Goal: Use online tool/utility: Utilize a website feature to perform a specific function

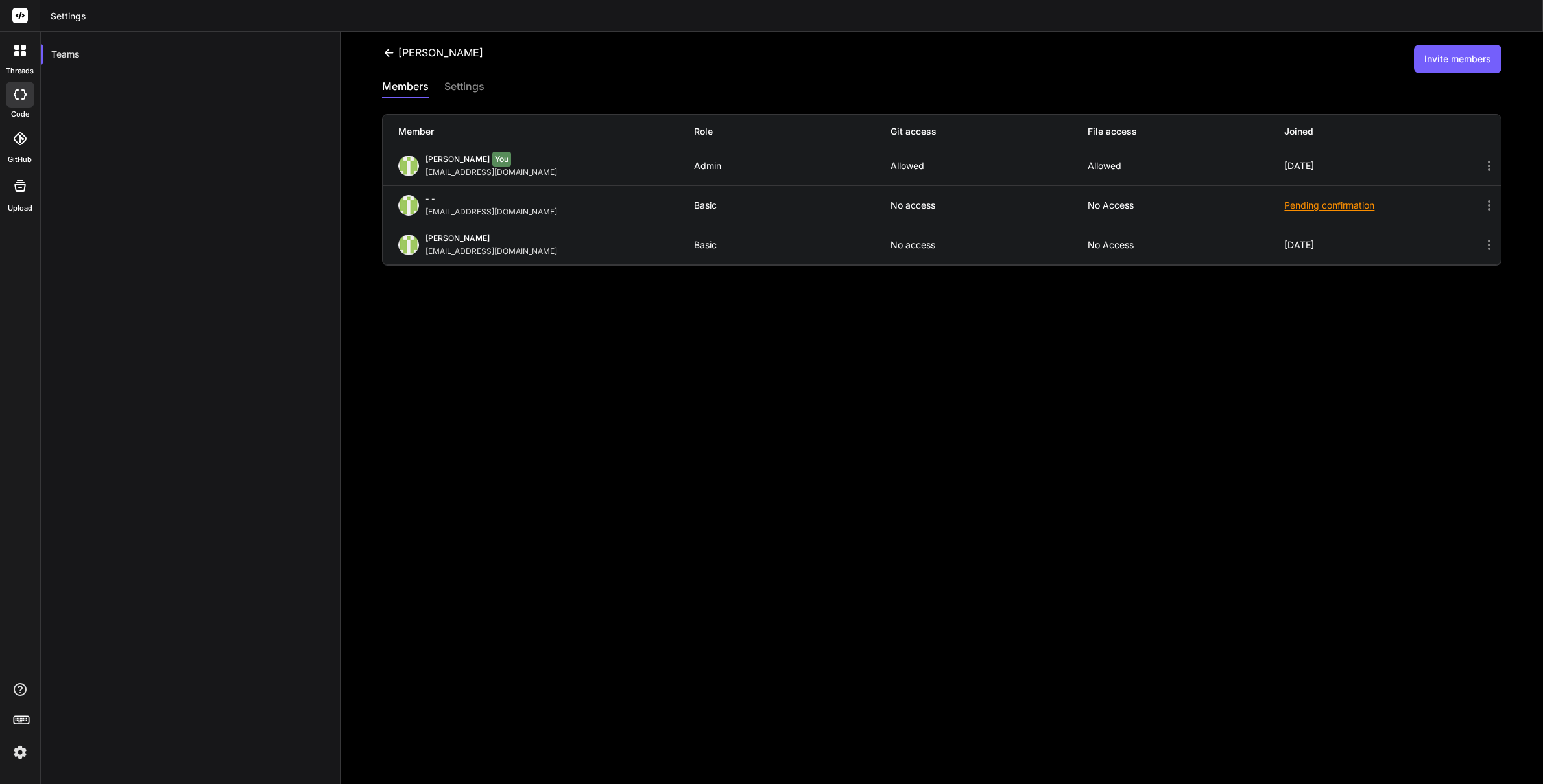
click at [25, 138] on icon at bounding box center [19, 138] width 13 height 13
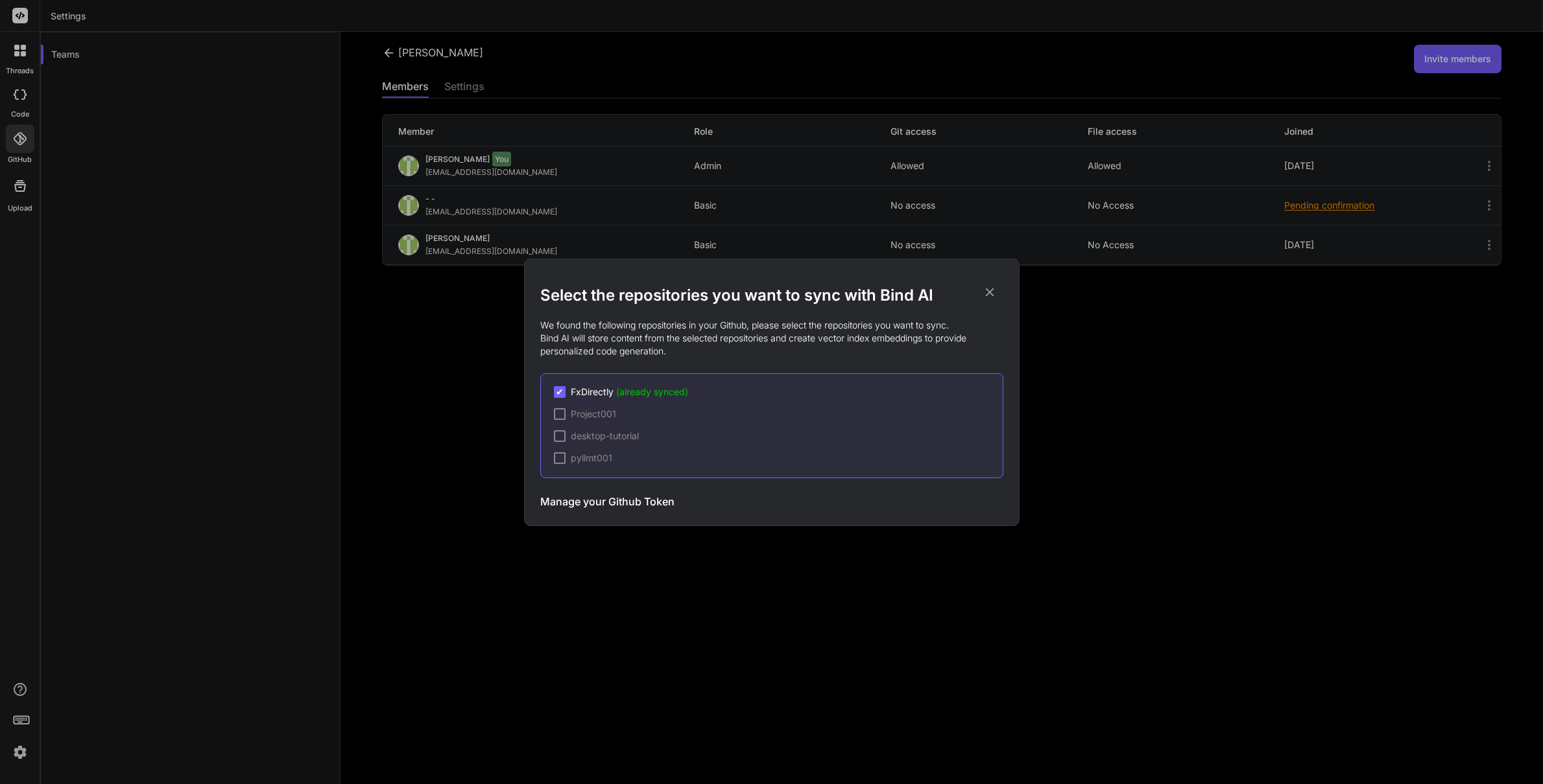
click at [24, 44] on div "Select the repositories you want to sync with Bind AI We found the following re…" at bounding box center [771, 392] width 1543 height 784
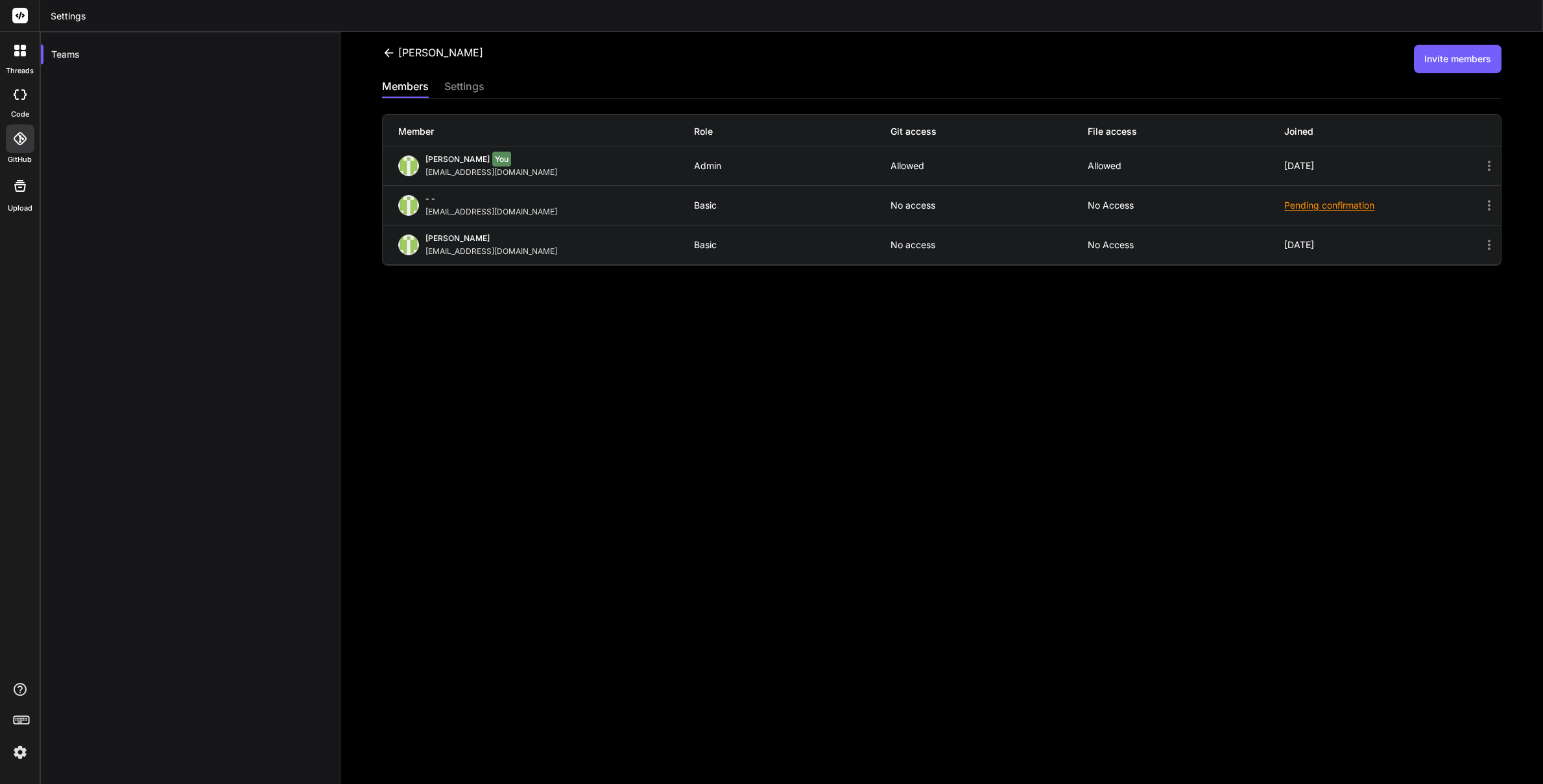
click at [24, 47] on icon at bounding box center [23, 47] width 5 height 5
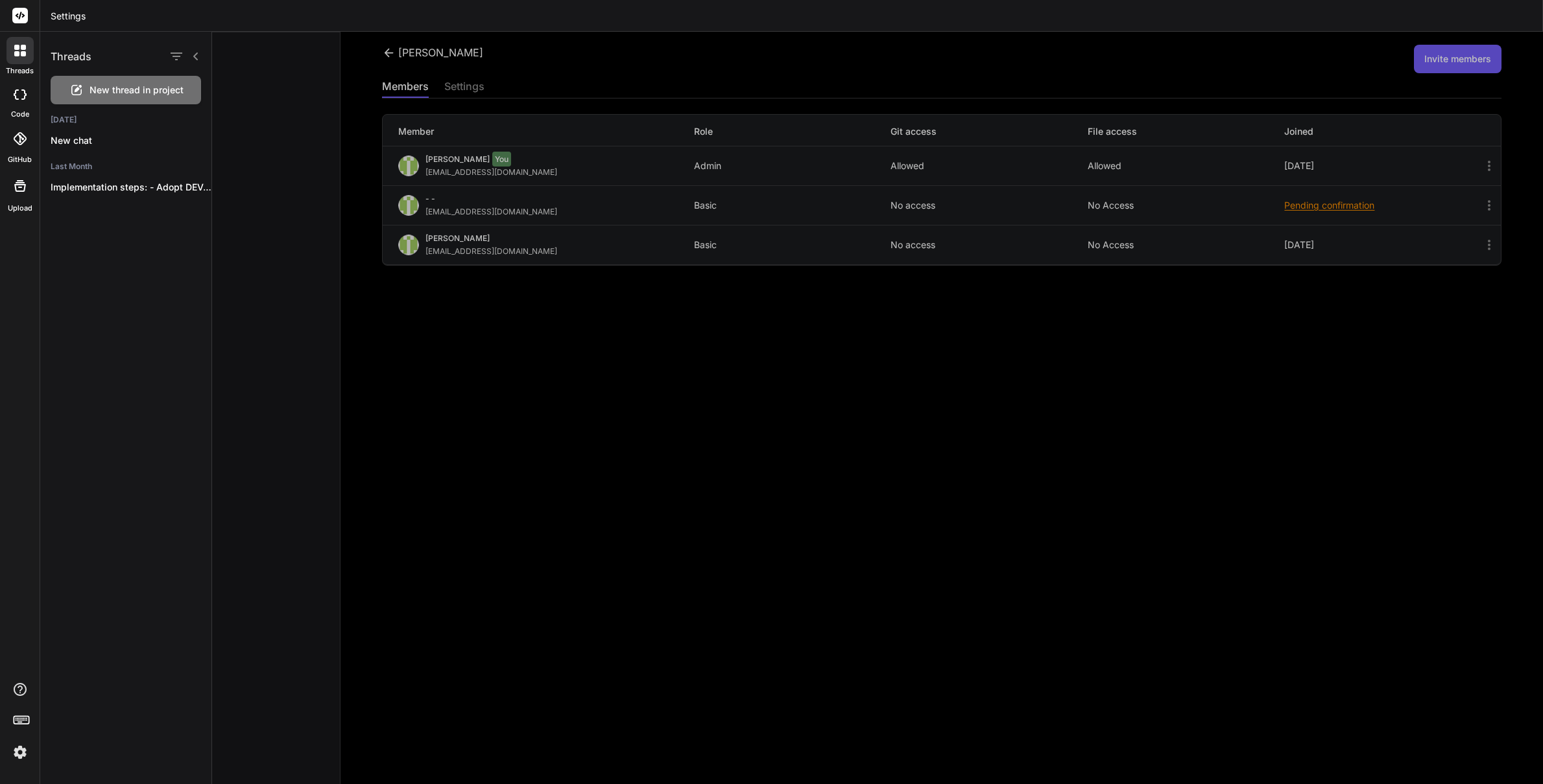
click at [23, 15] on icon at bounding box center [20, 16] width 10 height 7
click at [19, 18] on icon at bounding box center [20, 16] width 10 height 7
click at [27, 98] on div at bounding box center [20, 94] width 28 height 26
type textarea "x"
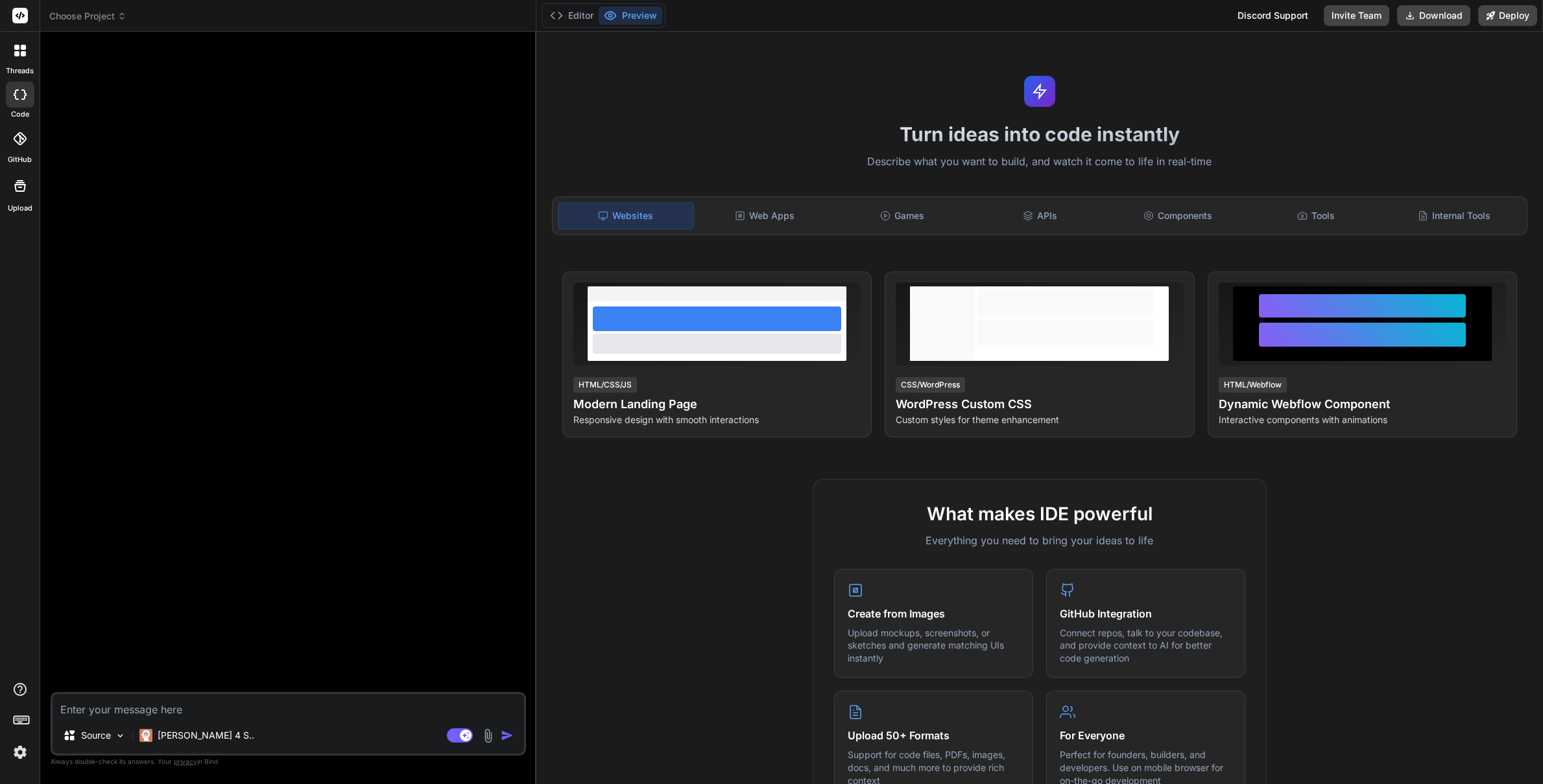
click at [27, 98] on div at bounding box center [20, 94] width 28 height 26
click at [185, 738] on p "[PERSON_NAME] 4 S.." at bounding box center [206, 735] width 96 height 13
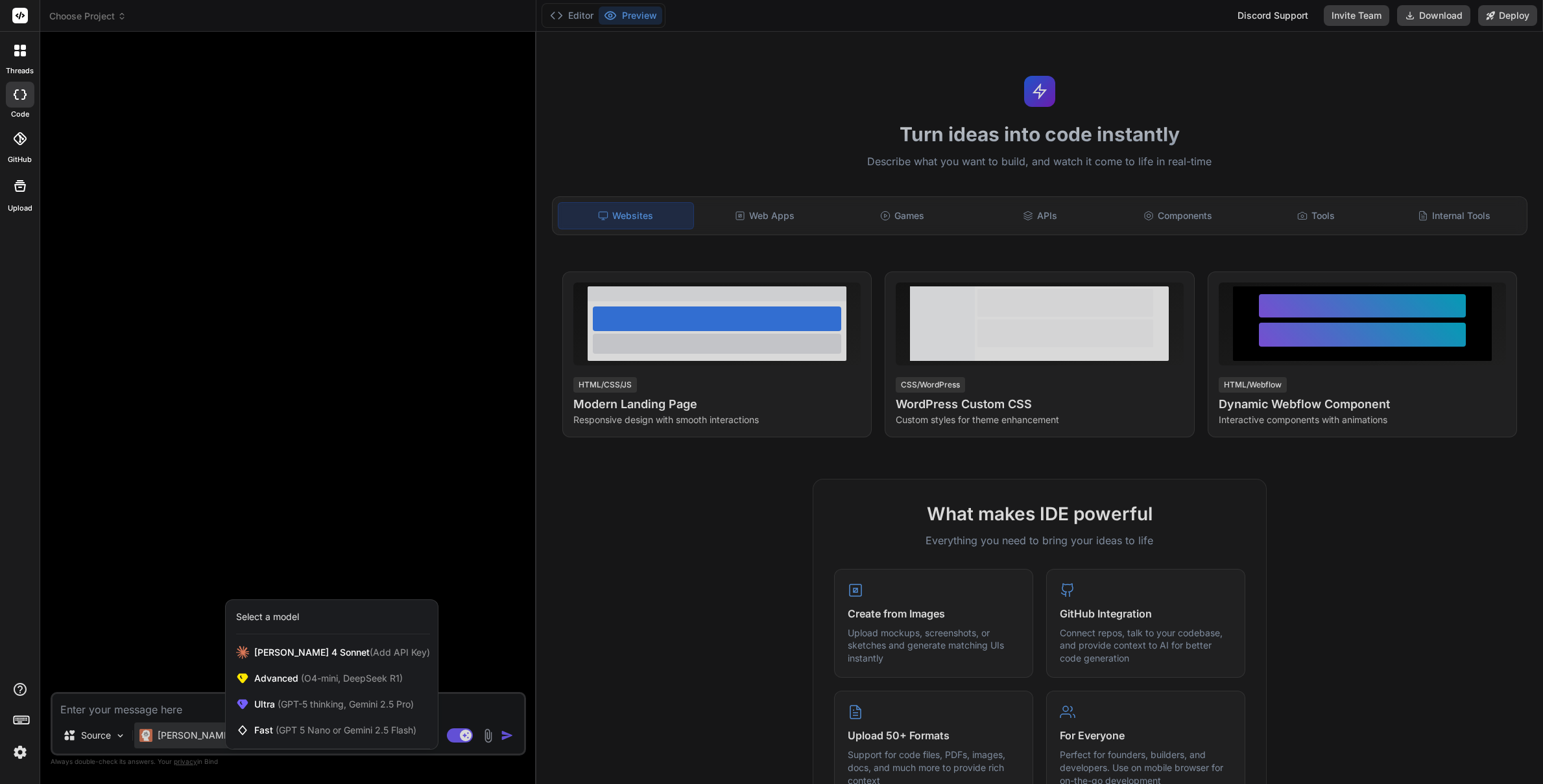
click at [19, 751] on img at bounding box center [20, 753] width 22 height 22
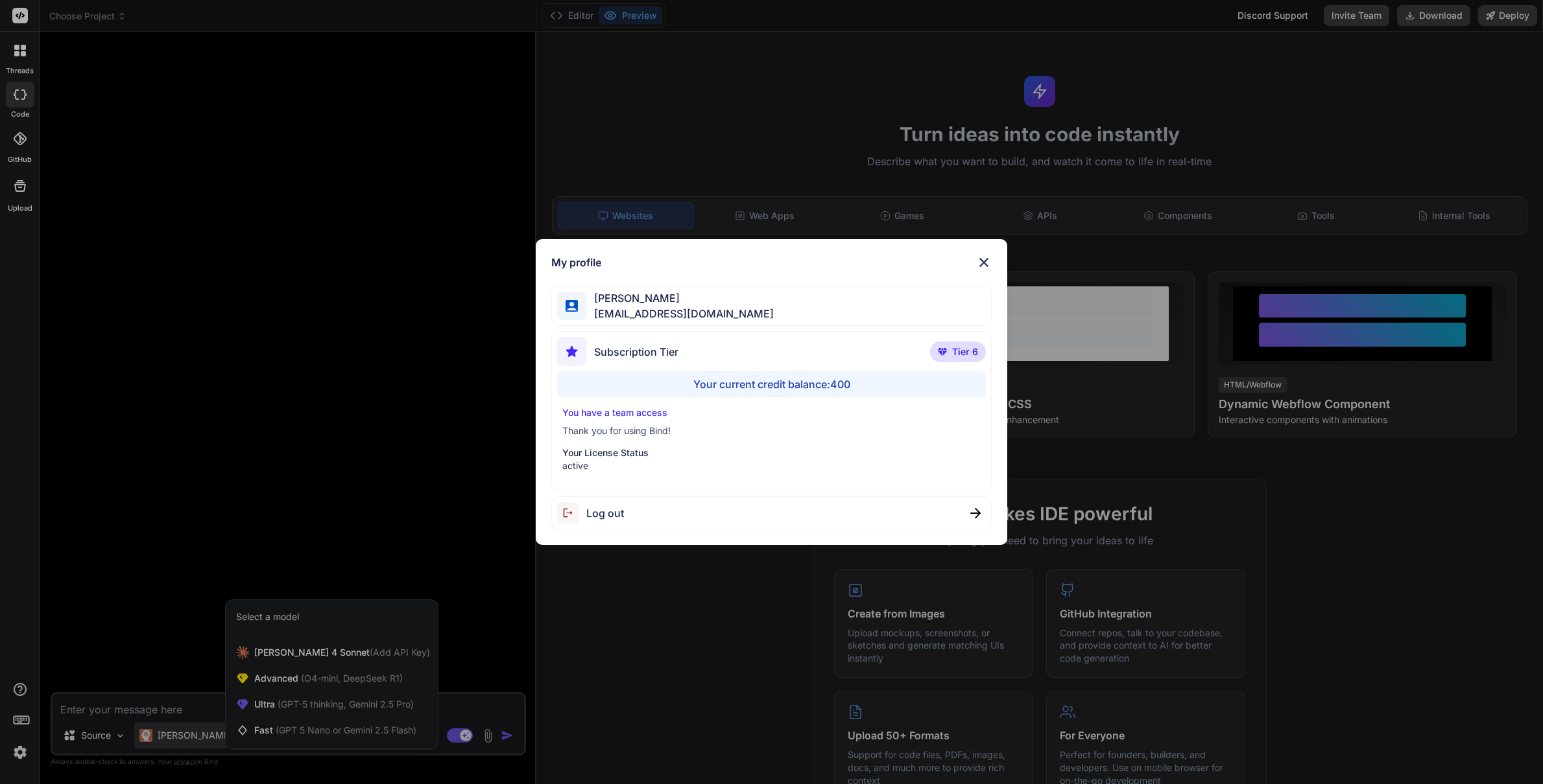
click at [19, 751] on div "My profile [PERSON_NAME] [PERSON_NAME][EMAIL_ADDRESS][DOMAIN_NAME] Subscription…" at bounding box center [771, 392] width 1543 height 784
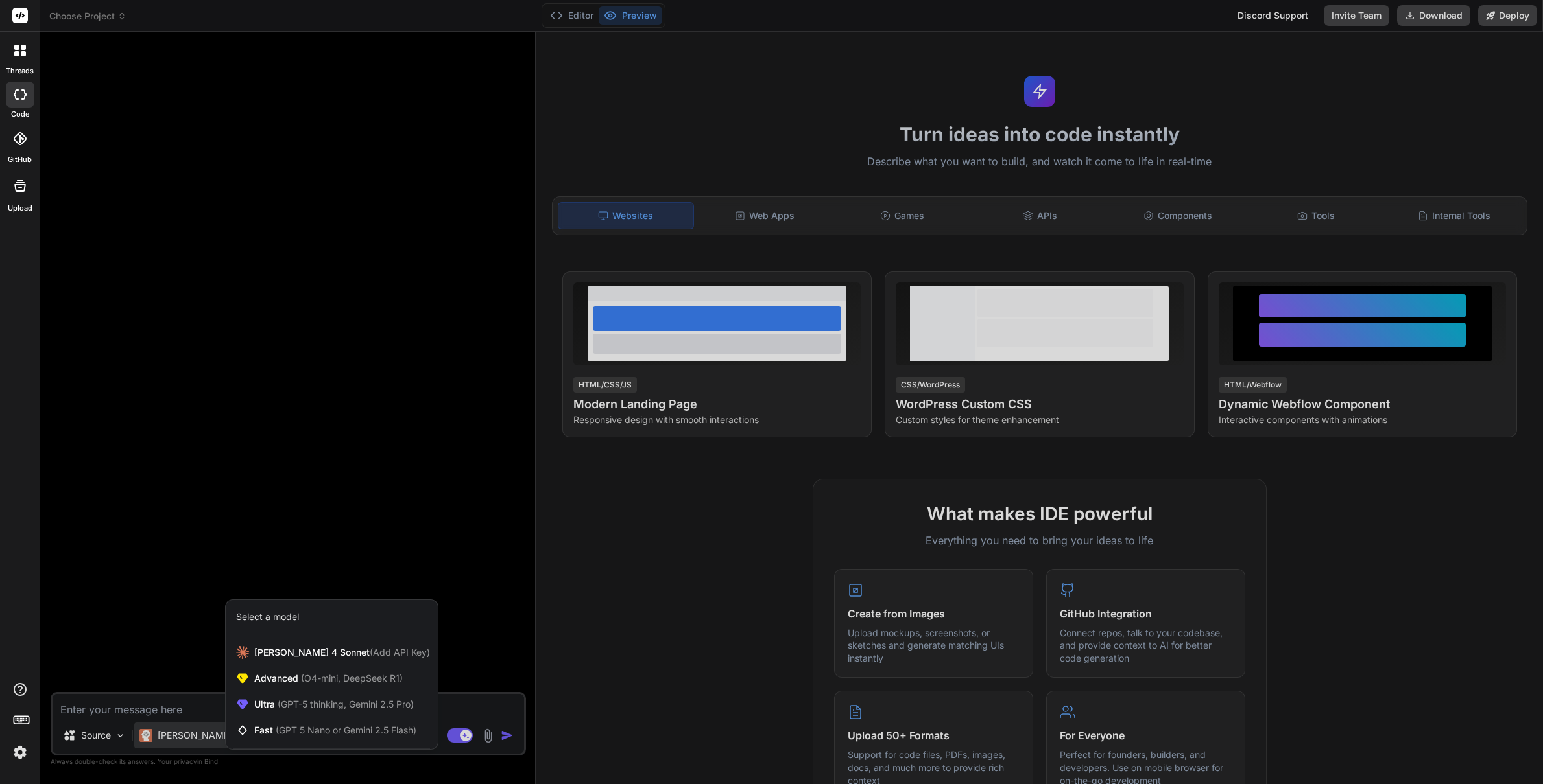
click at [1311, 218] on div at bounding box center [771, 392] width 1543 height 784
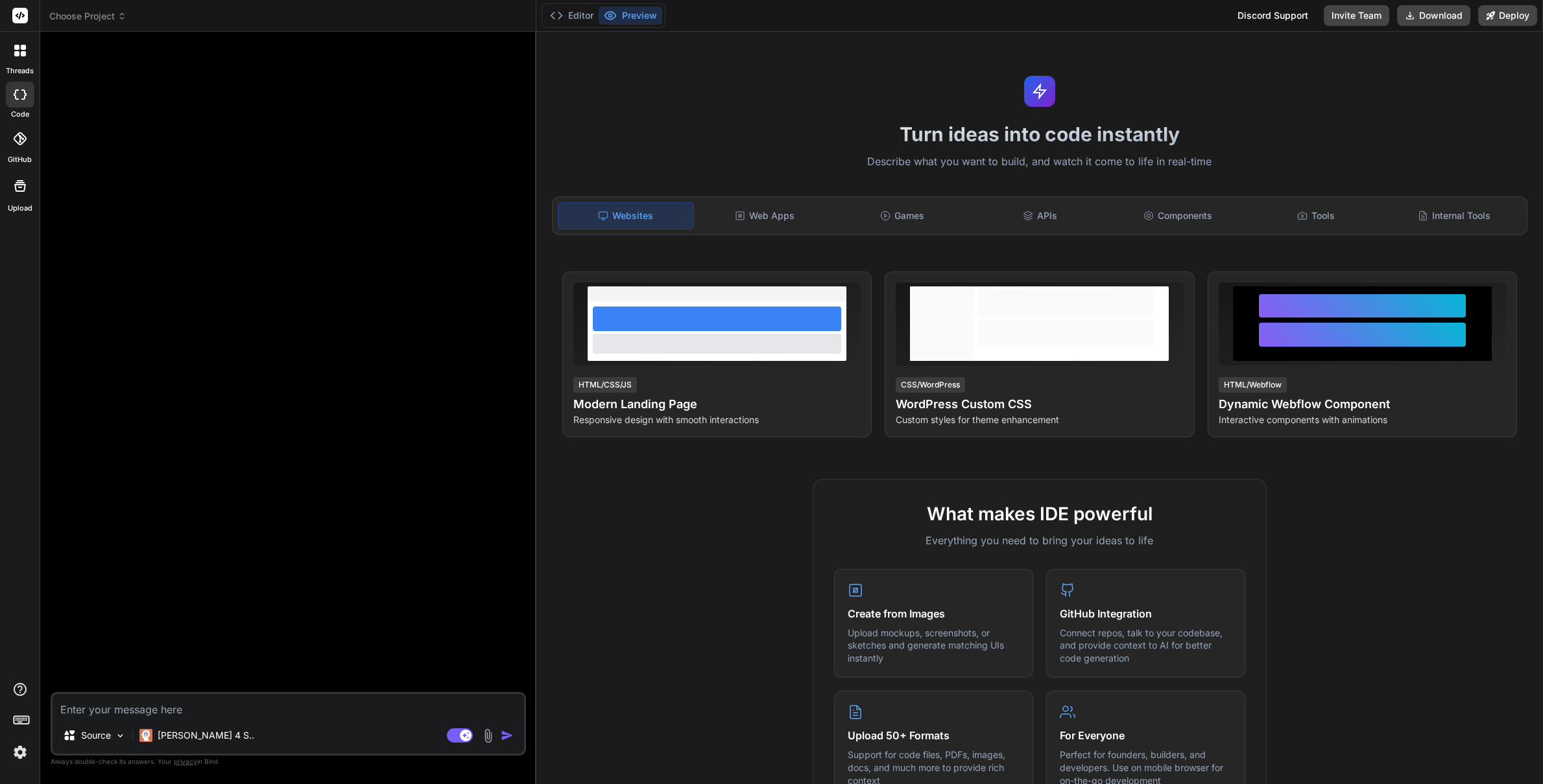
click at [1311, 218] on div "Tools" at bounding box center [1316, 216] width 136 height 27
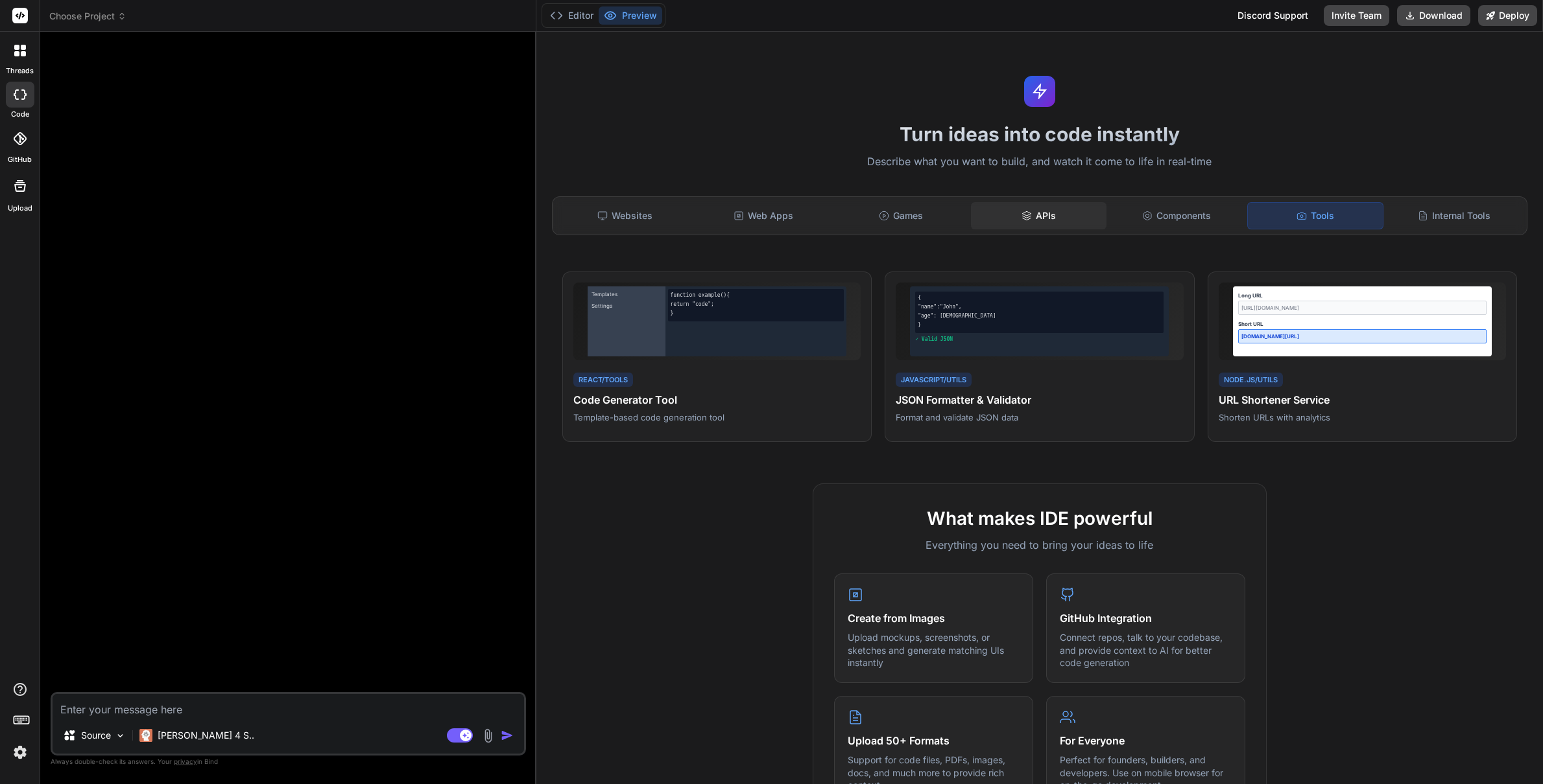
click at [1045, 222] on div "APIs" at bounding box center [1038, 216] width 136 height 27
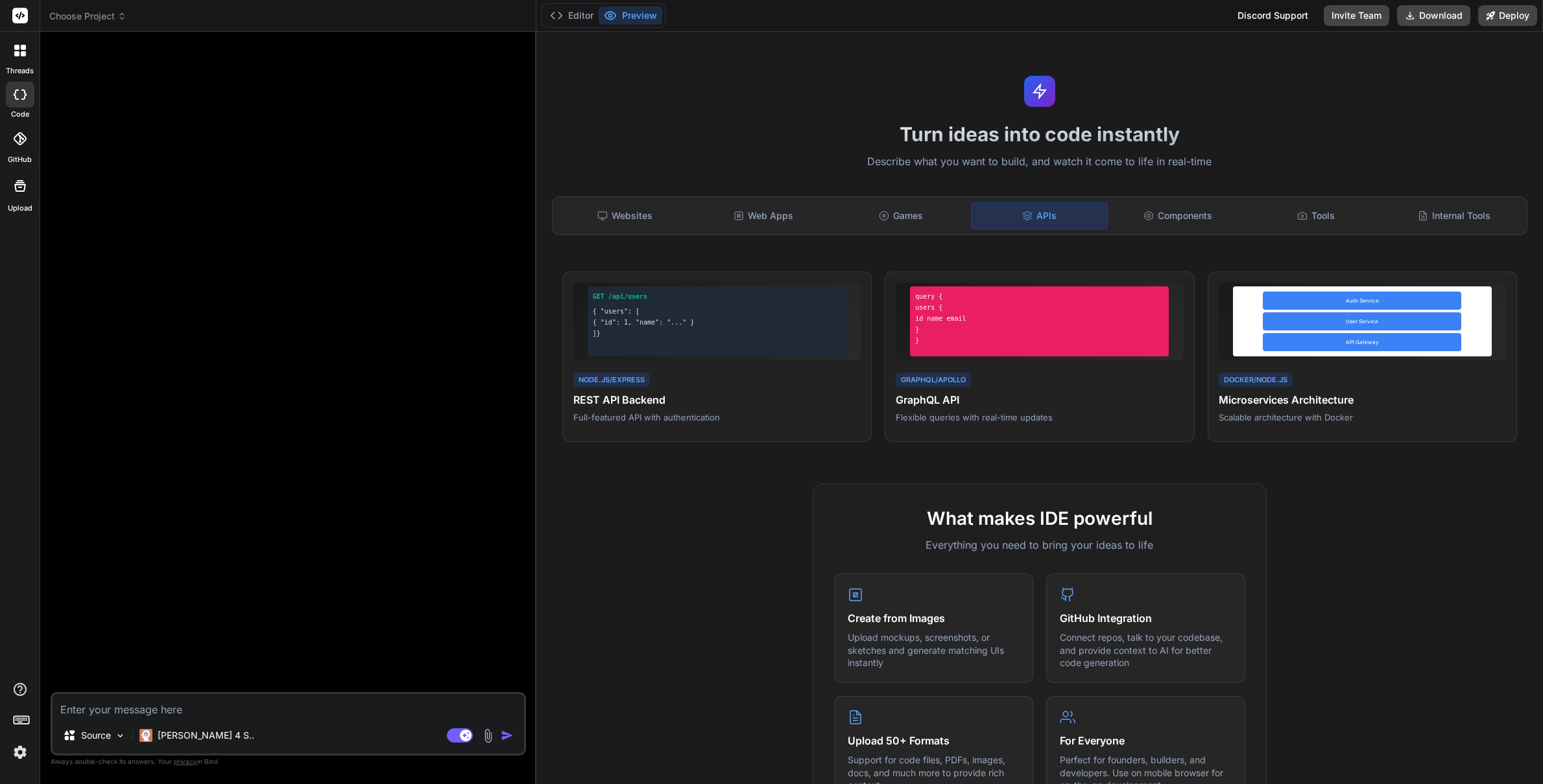
click at [17, 724] on rect at bounding box center [21, 720] width 15 height 7
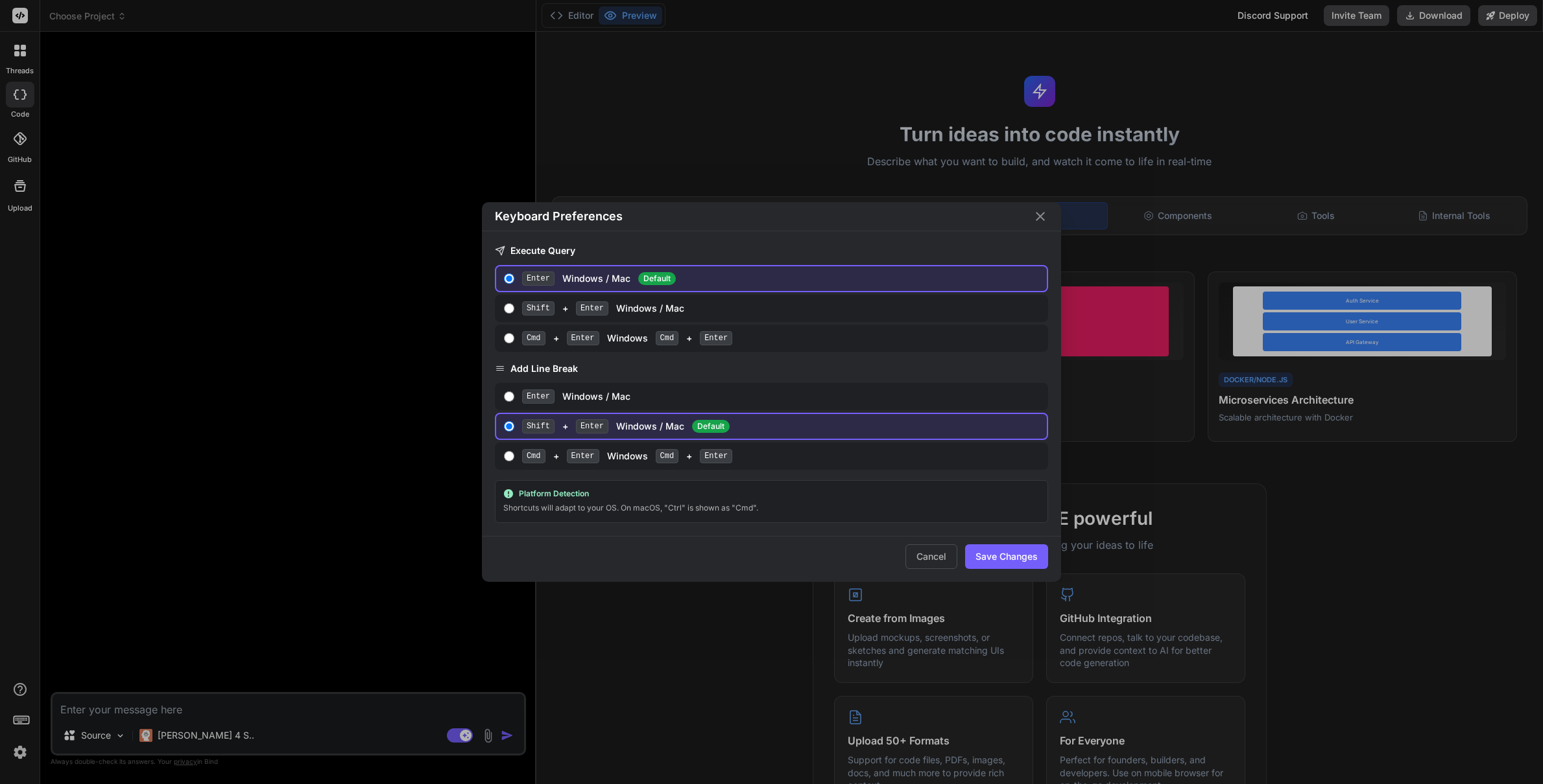
click at [24, 753] on div "Keyboard Preferences Execute Query Enter Windows / Mac Default Shift + Enter Wi…" at bounding box center [771, 392] width 1543 height 784
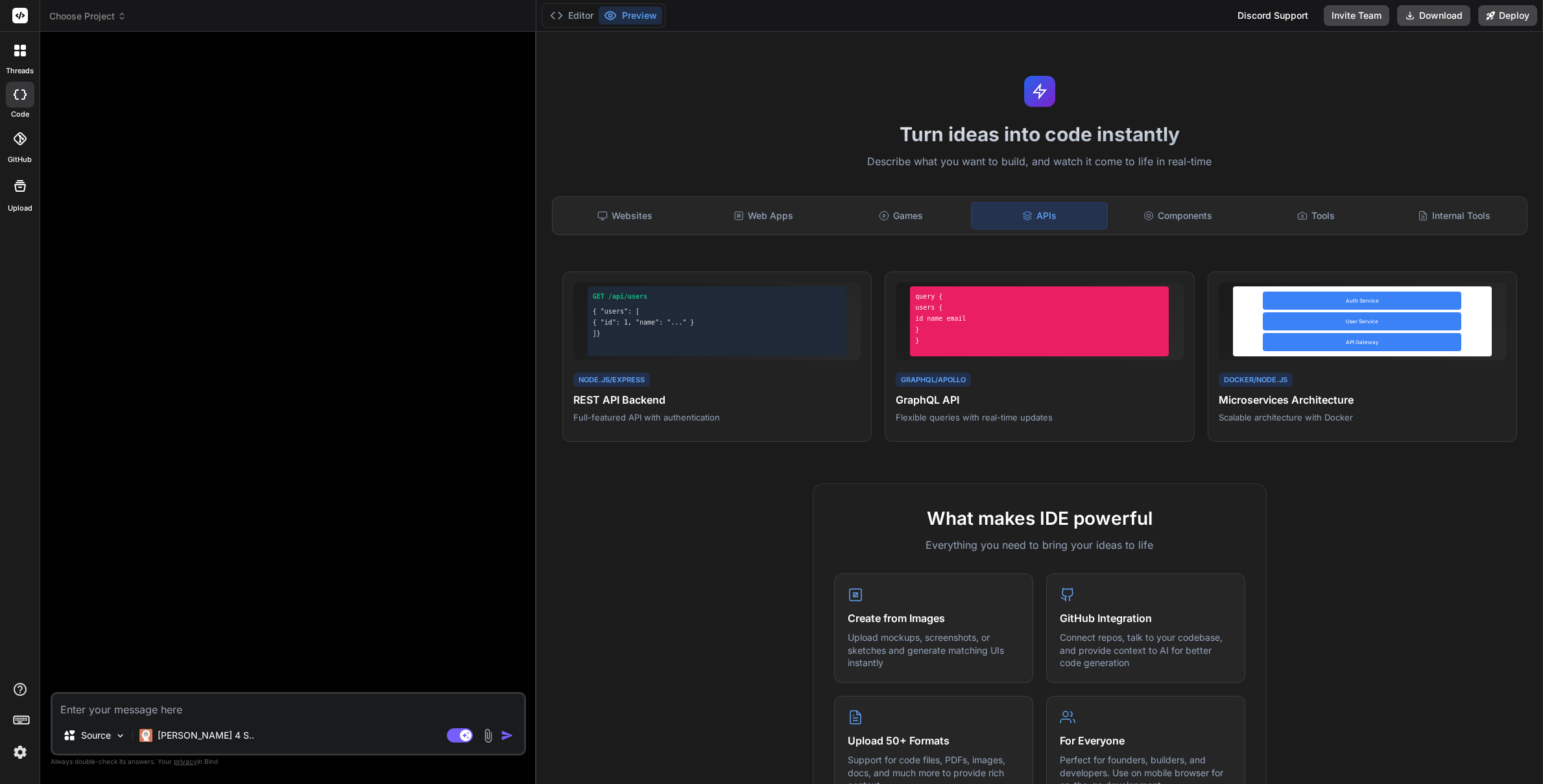
click at [24, 753] on img at bounding box center [20, 753] width 22 height 22
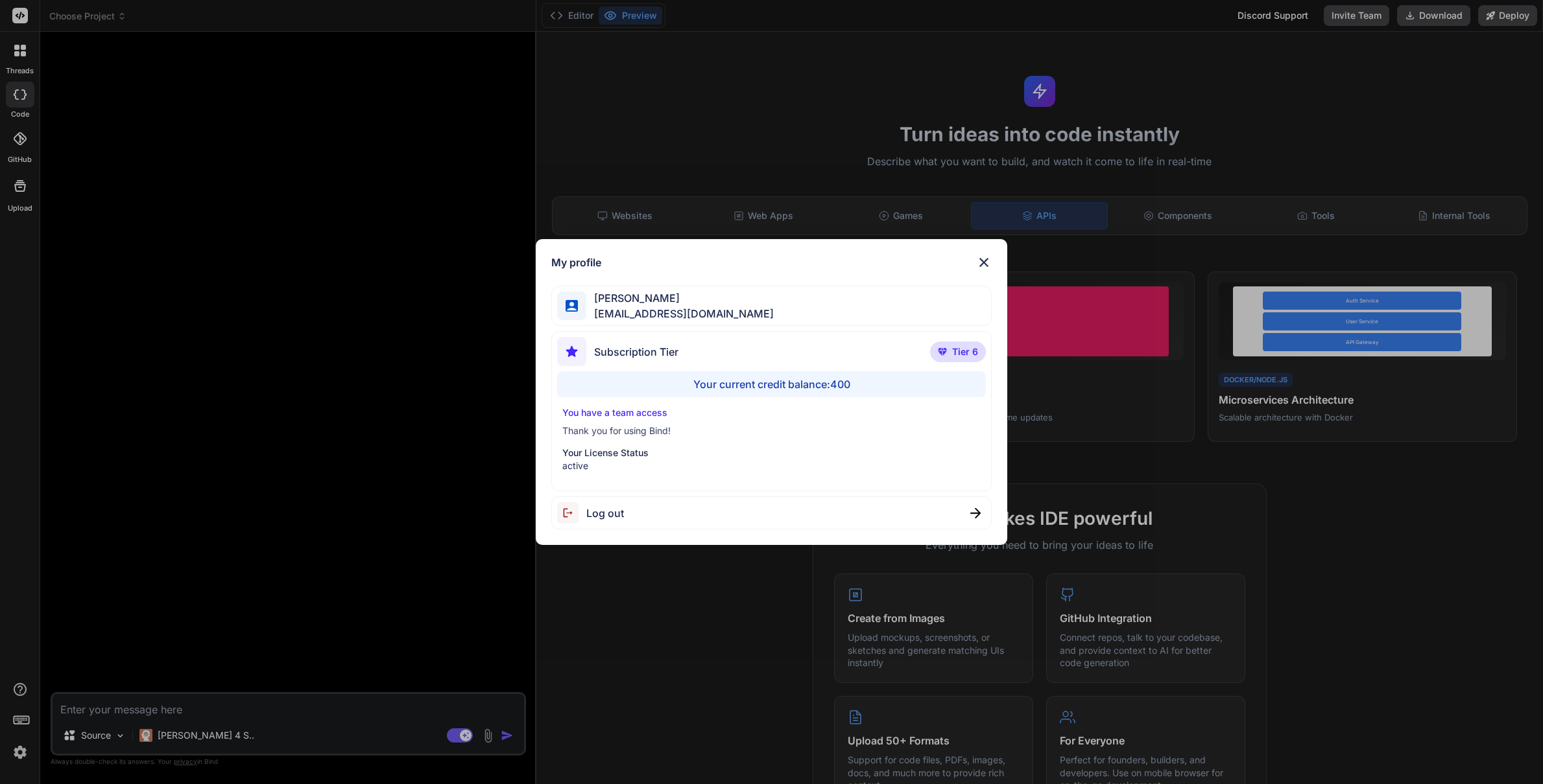
click at [17, 686] on div "My profile [PERSON_NAME] [PERSON_NAME][EMAIL_ADDRESS][DOMAIN_NAME] Subscription…" at bounding box center [771, 392] width 1543 height 784
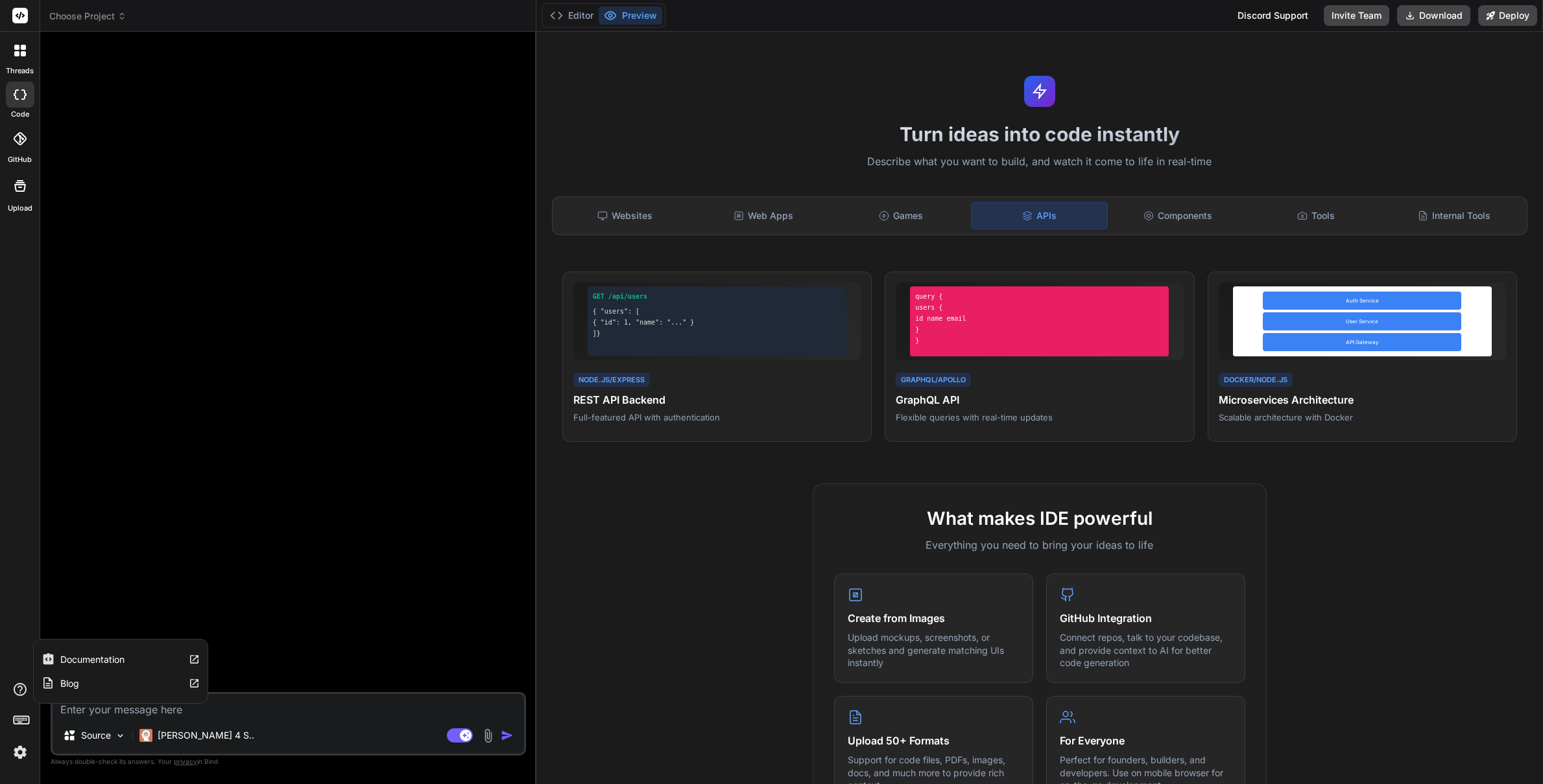
click at [93, 661] on label "Documentation" at bounding box center [92, 659] width 65 height 13
